Goal: Answer question/provide support: Share content

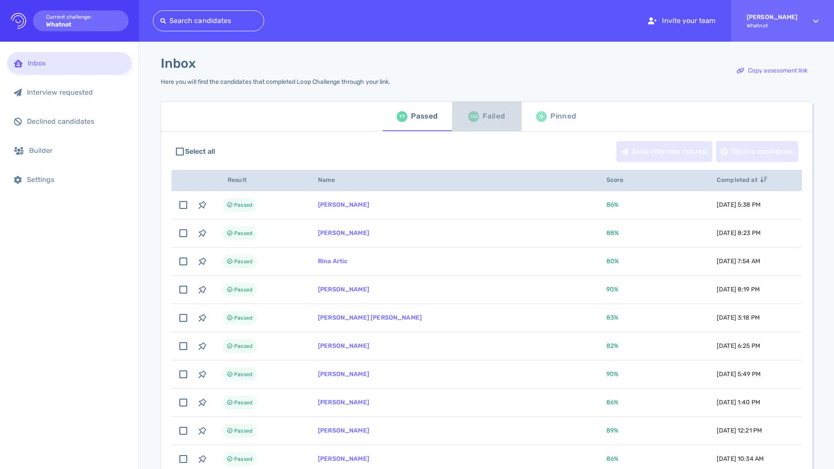
click at [493, 114] on div "Failed" at bounding box center [494, 116] width 22 height 13
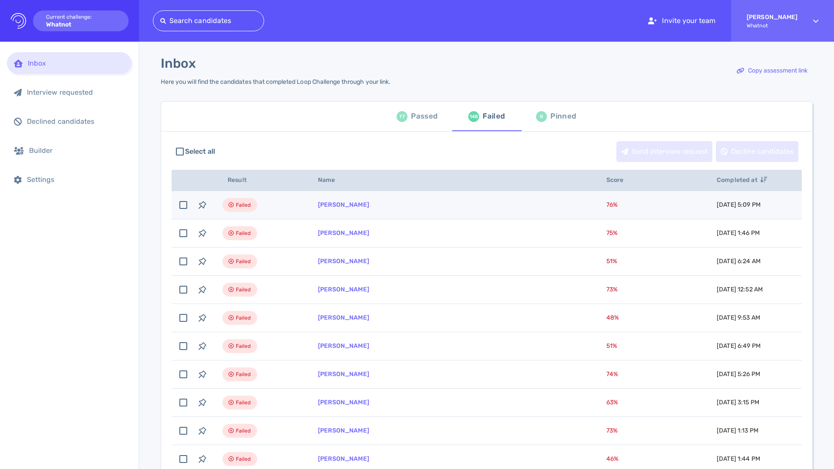
click at [596, 200] on td "76 %" at bounding box center [651, 205] width 110 height 28
click at [596, 208] on td "76 %" at bounding box center [651, 205] width 110 height 28
checkbox input "false"
click at [355, 205] on link "[PERSON_NAME]" at bounding box center [343, 204] width 51 height 7
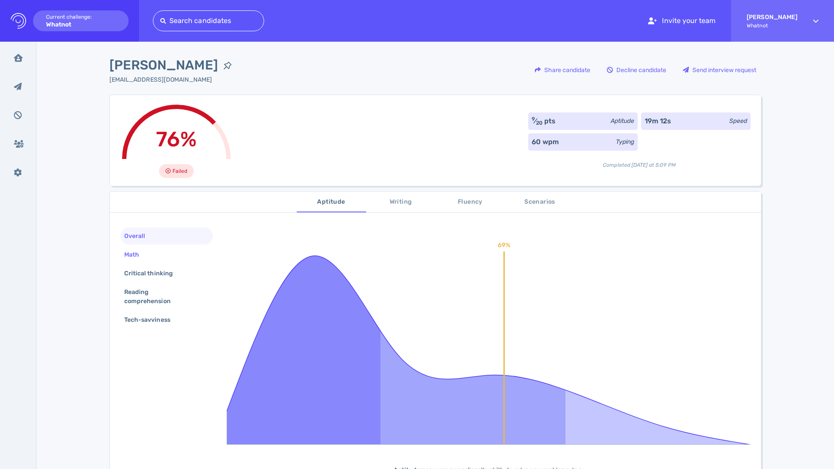
click at [186, 254] on div "Math" at bounding box center [166, 254] width 93 height 17
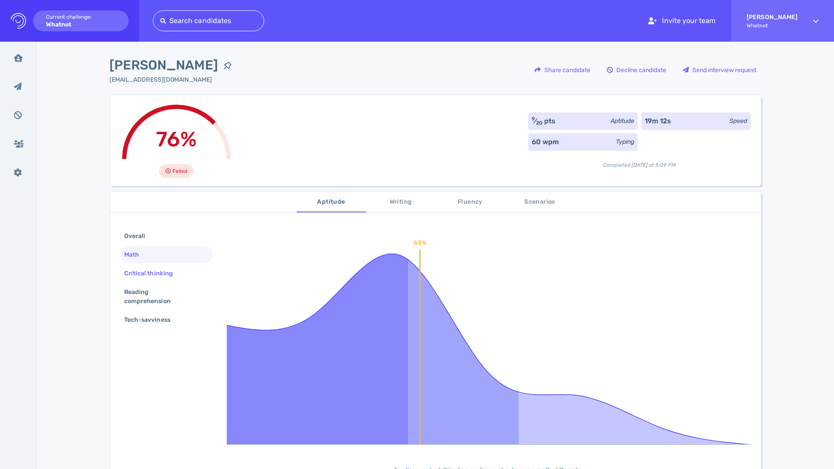
click at [184, 271] on div "Critical thinking" at bounding box center [166, 273] width 93 height 17
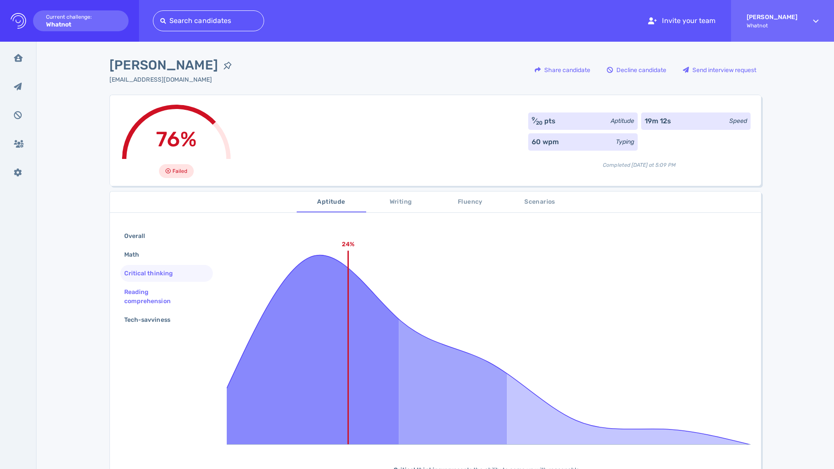
click at [179, 294] on div "Reading comprehension" at bounding box center [162, 297] width 81 height 22
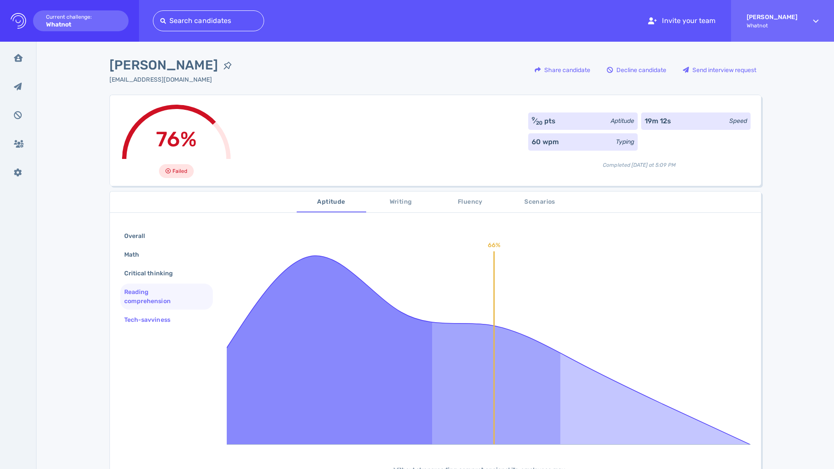
click at [184, 318] on div "Tech-savviness" at bounding box center [166, 319] width 93 height 17
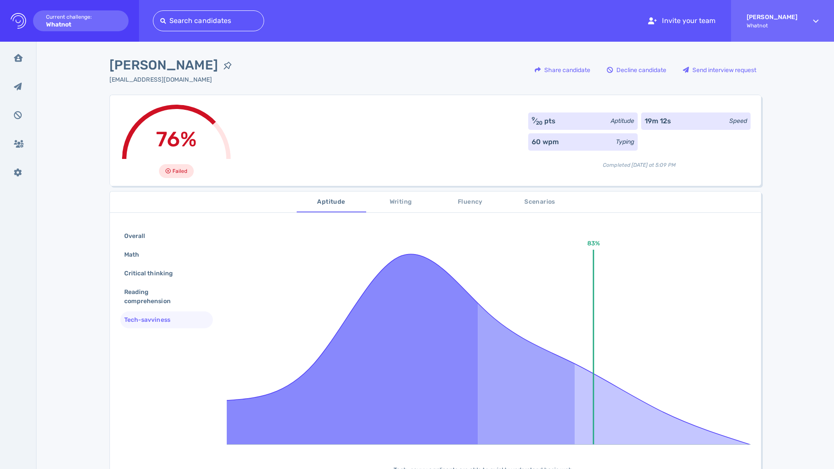
click at [476, 199] on span "Fluency" at bounding box center [470, 202] width 59 height 11
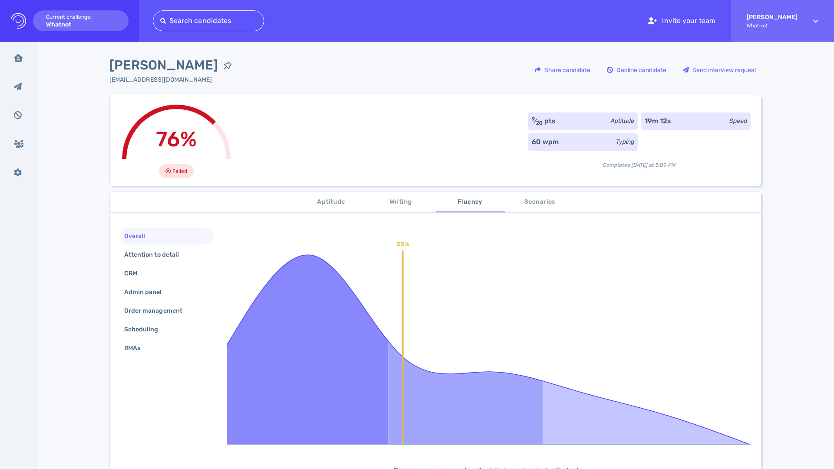
click at [390, 202] on span "Writing" at bounding box center [400, 202] width 59 height 11
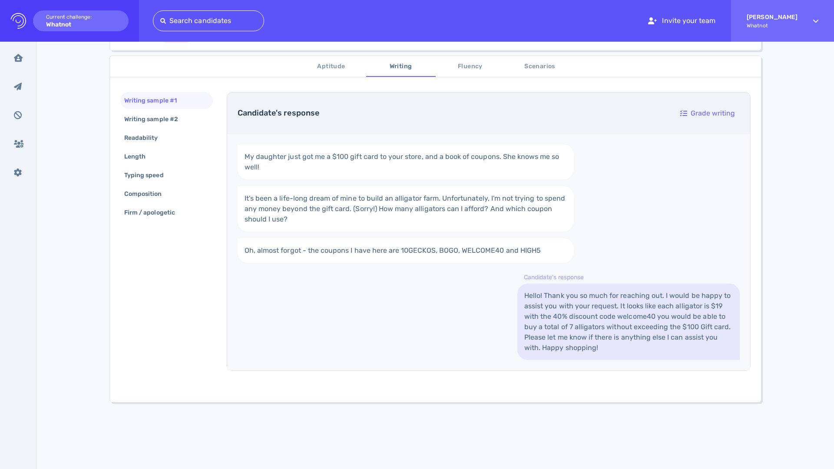
scroll to position [139, 0]
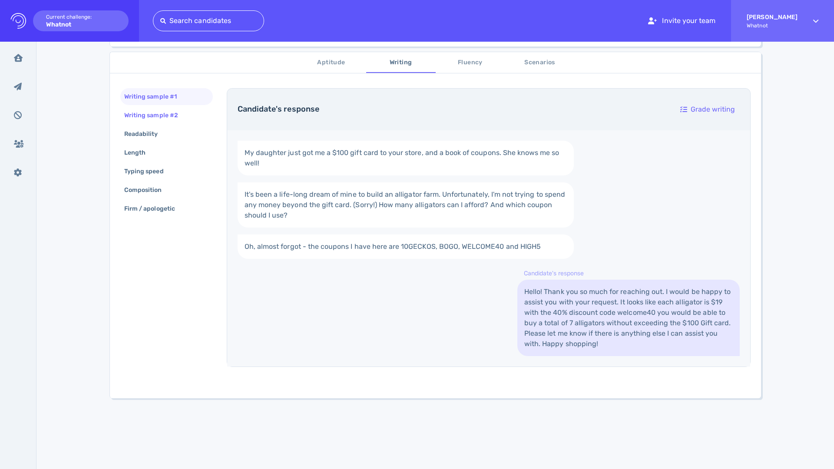
click at [162, 112] on div "Writing sample #2" at bounding box center [155, 115] width 66 height 13
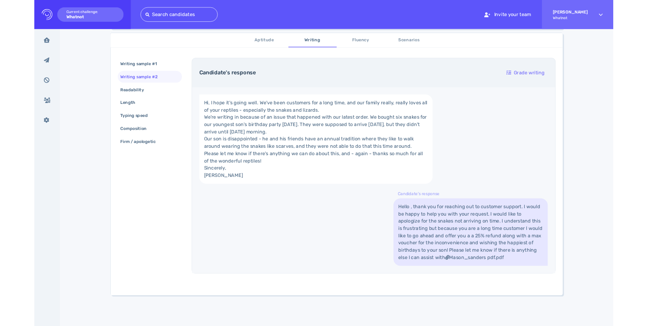
scroll to position [0, 0]
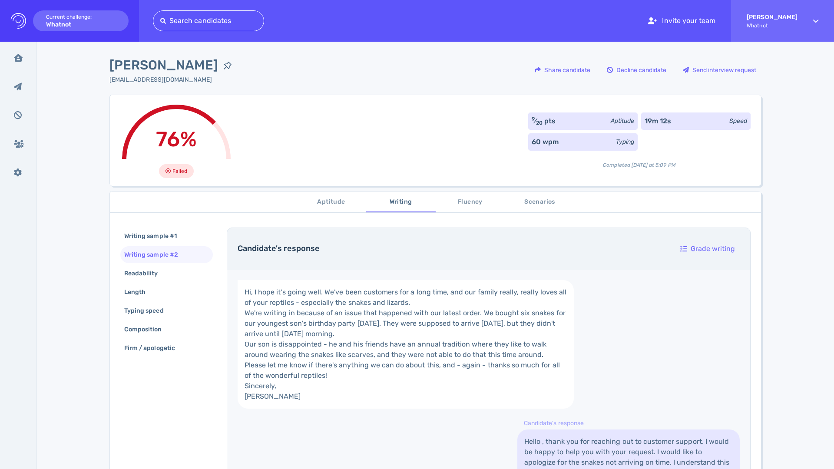
click at [529, 201] on span "Scenarios" at bounding box center [539, 202] width 59 height 11
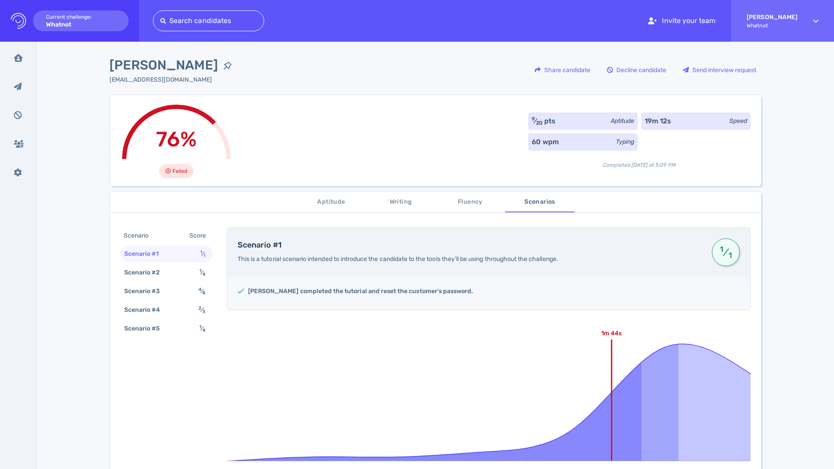
click at [331, 198] on span "Aptitude" at bounding box center [331, 202] width 59 height 11
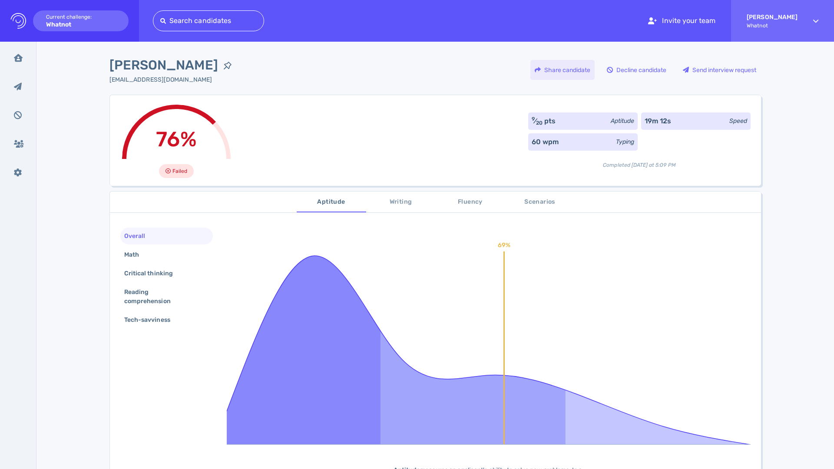
click at [577, 73] on div "Share candidate" at bounding box center [562, 70] width 64 height 20
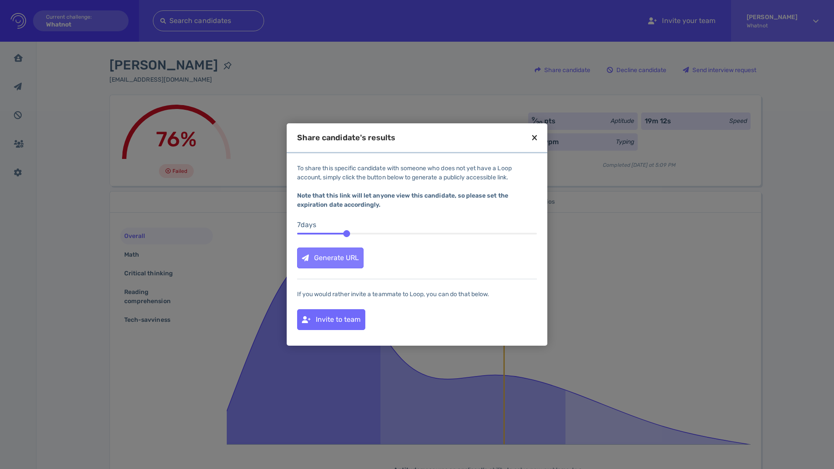
click at [353, 259] on div "Generate URL" at bounding box center [331, 258] width 66 height 20
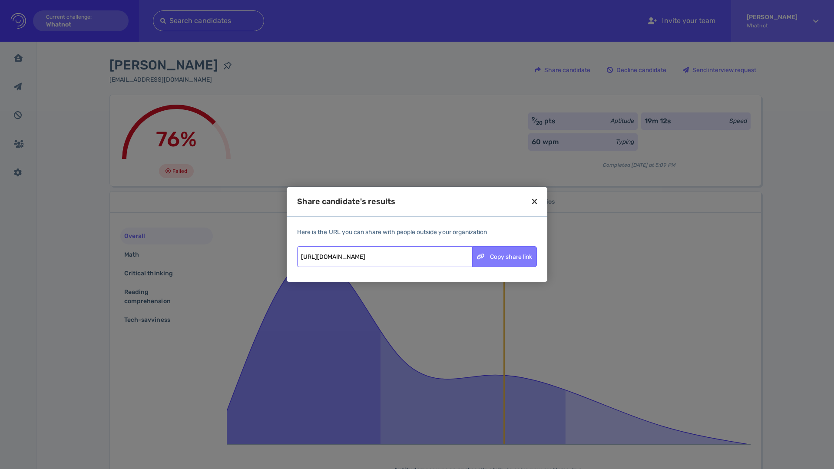
click at [519, 259] on div "Copy share link" at bounding box center [505, 257] width 64 height 20
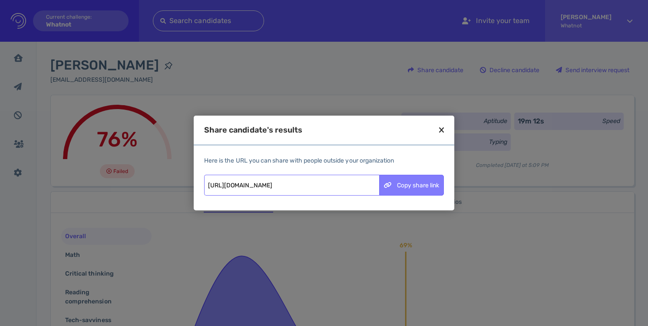
click at [424, 186] on div "Copy share link" at bounding box center [412, 185] width 64 height 20
